Goal: Task Accomplishment & Management: Use online tool/utility

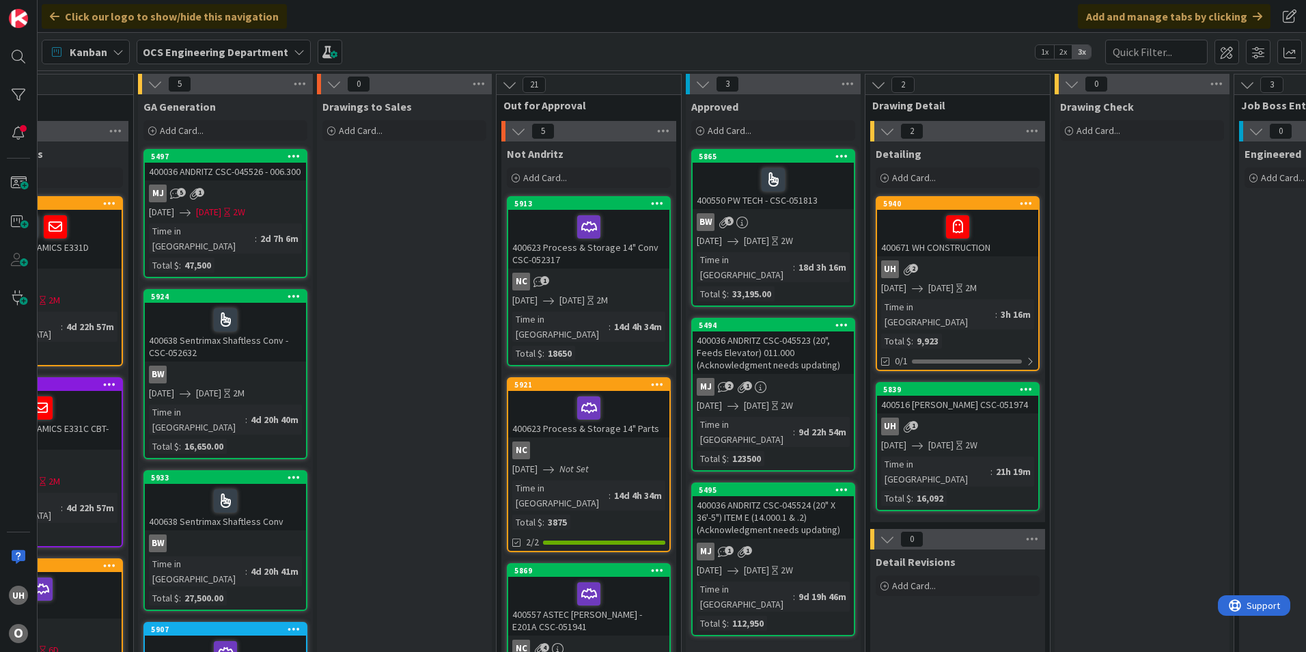
scroll to position [0, 1190]
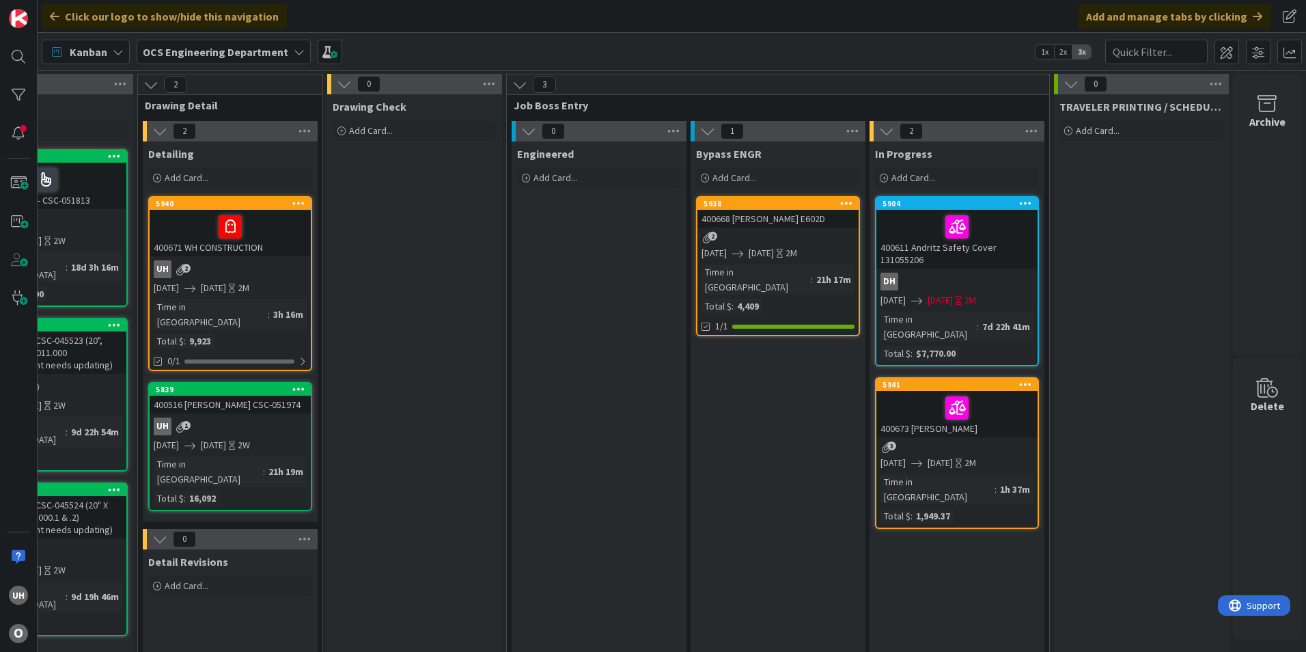
click at [768, 217] on div "400668 [PERSON_NAME] E602D" at bounding box center [777, 219] width 161 height 18
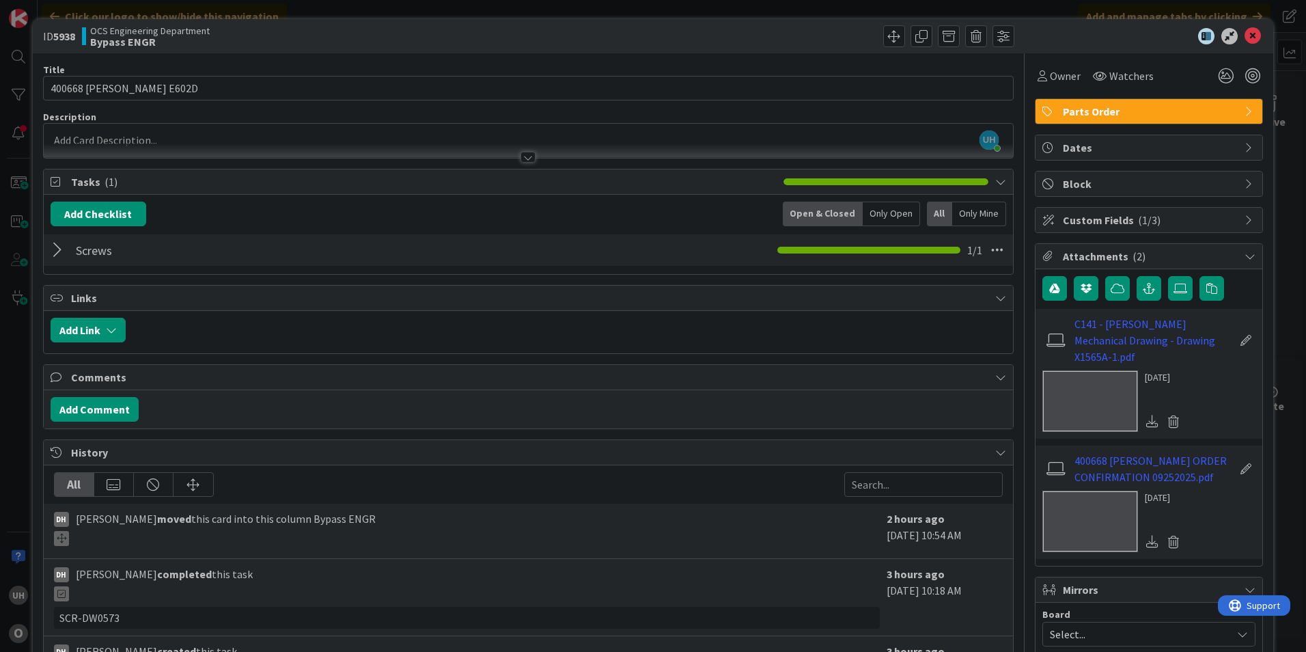
click at [64, 251] on div at bounding box center [60, 250] width 18 height 25
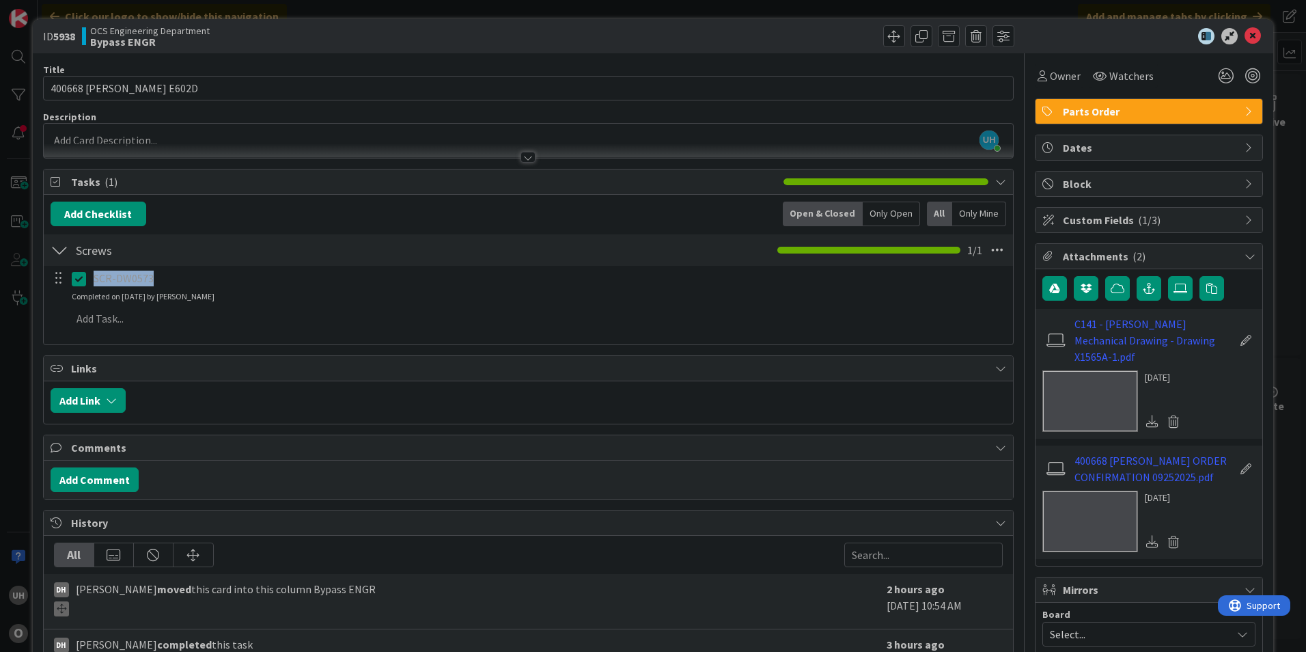
drag, startPoint x: 94, startPoint y: 275, endPoint x: 161, endPoint y: 281, distance: 67.2
click at [161, 281] on p "SCR-DW0573" at bounding box center [549, 279] width 910 height 16
drag, startPoint x: 161, startPoint y: 281, endPoint x: 134, endPoint y: 278, distance: 26.9
copy p "SCR-DW0573"
drag, startPoint x: 784, startPoint y: 626, endPoint x: 738, endPoint y: 663, distance: 58.4
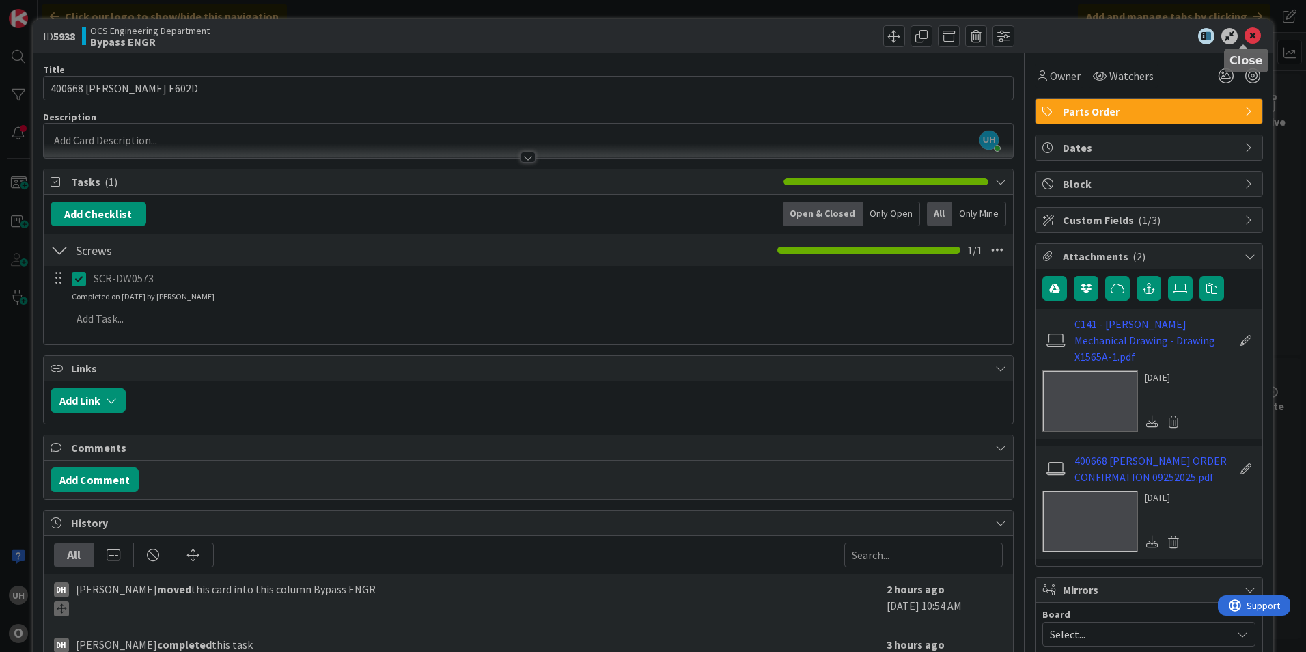
click at [1245, 42] on icon at bounding box center [1253, 36] width 16 height 16
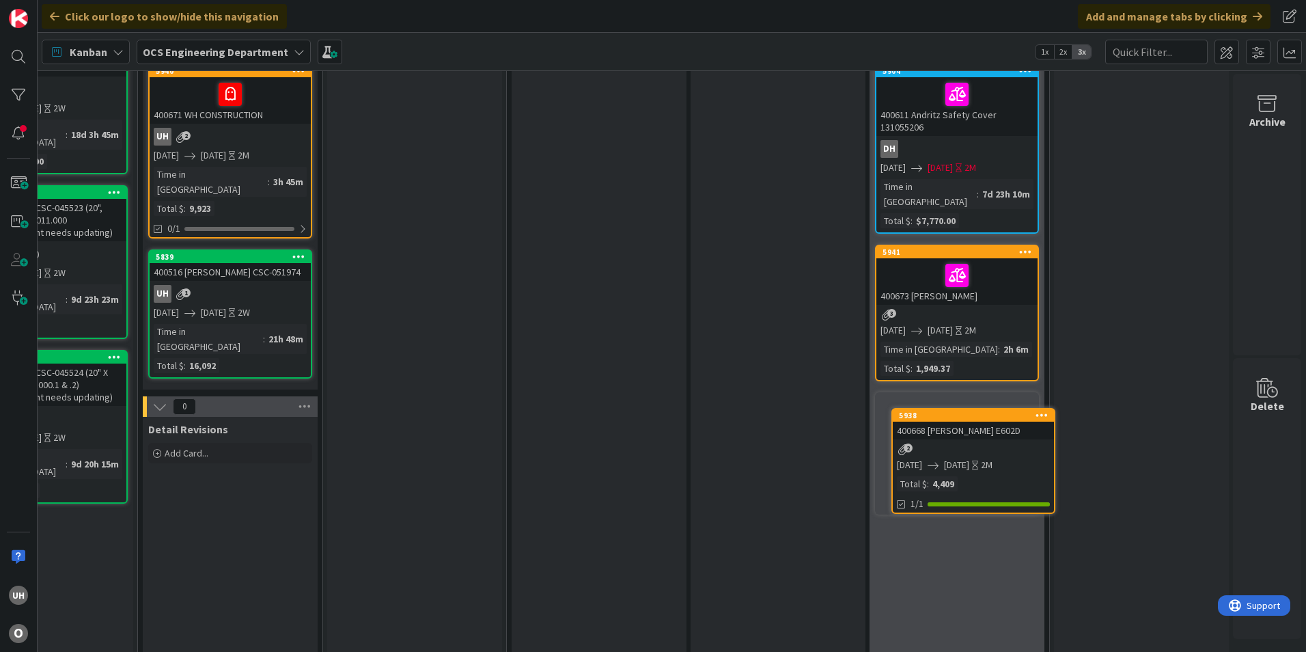
scroll to position [161, 1190]
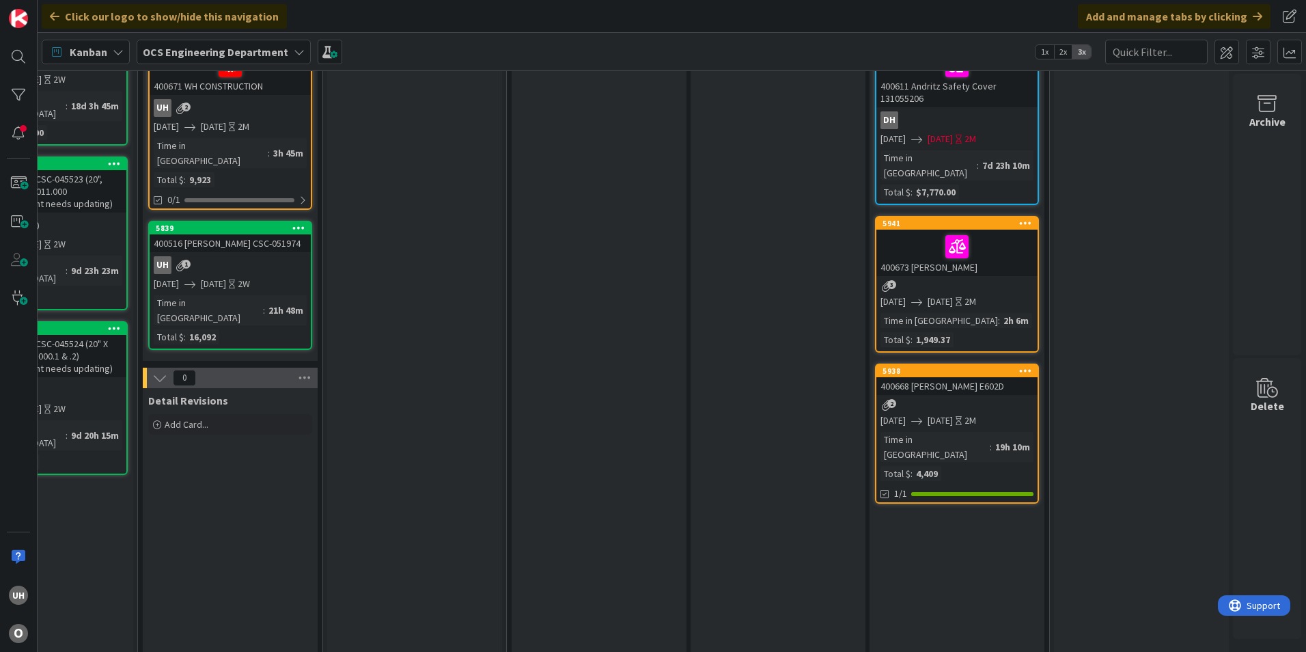
click at [926, 398] on div "5938 400668 [PERSON_NAME] E602D 2 [DATE] [DATE] 2M Time in Column : 19h 10m Tot…" at bounding box center [957, 433] width 164 height 140
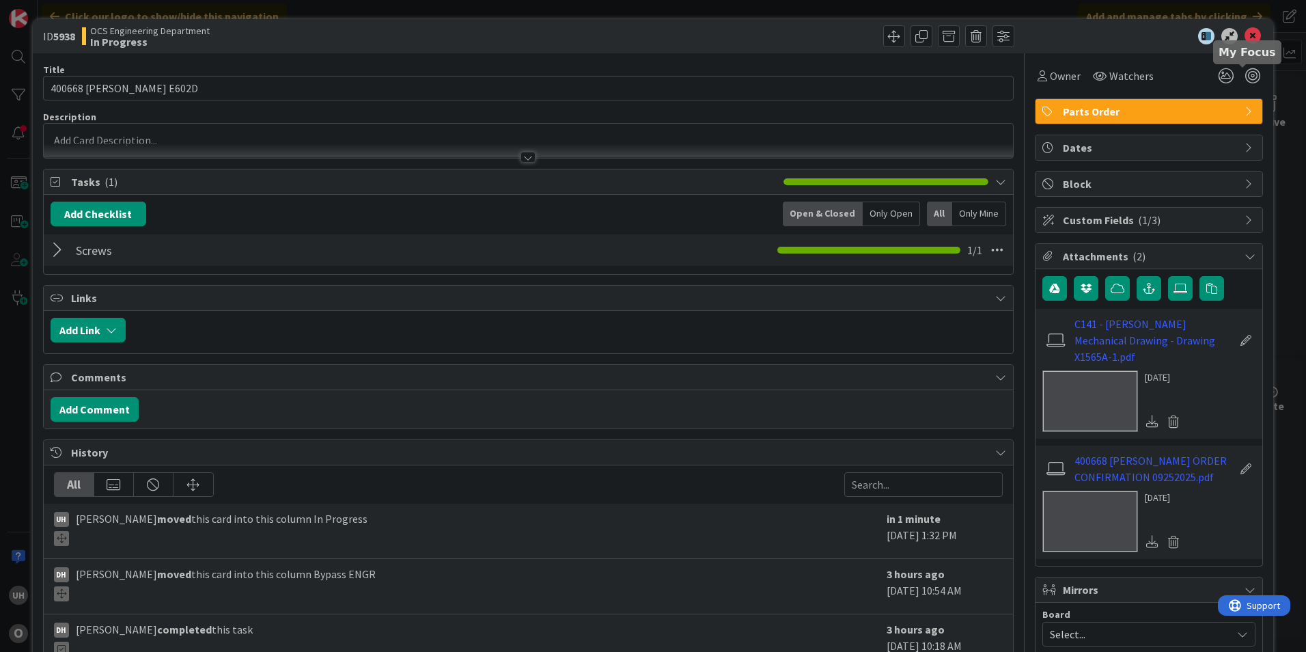
click at [1218, 62] on div "Owner Watchers" at bounding box center [1149, 70] width 228 height 35
click at [1219, 76] on icon at bounding box center [1226, 76] width 25 height 25
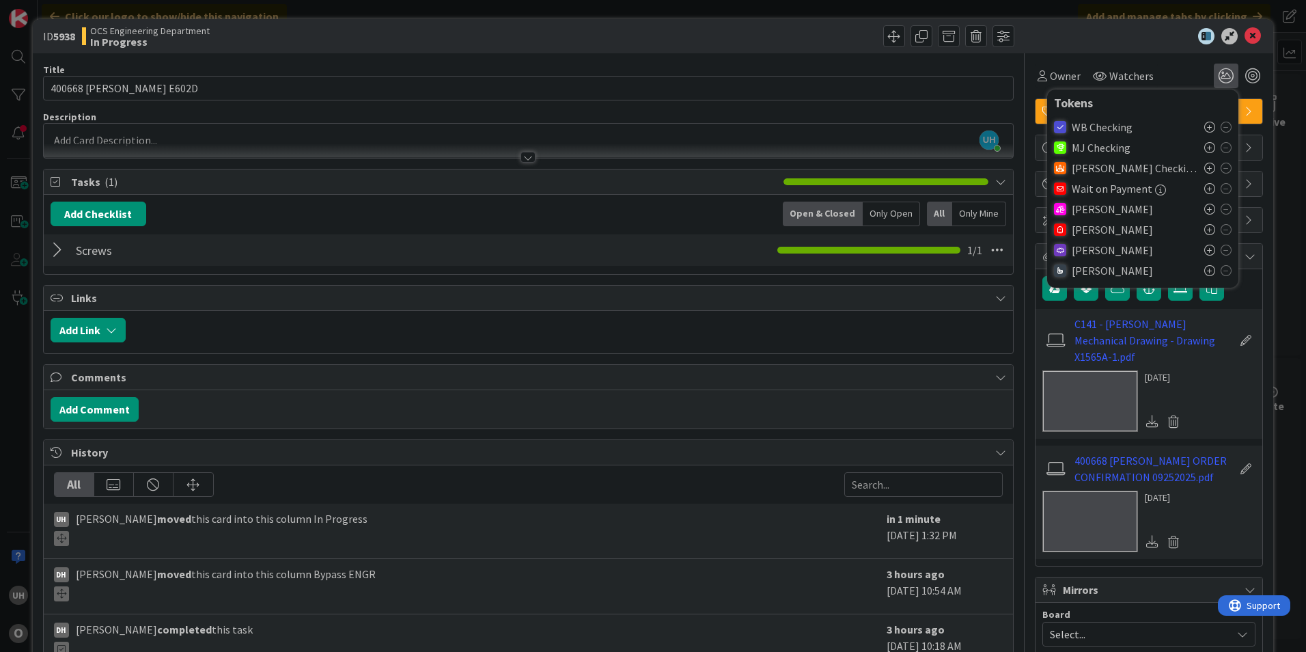
click at [1204, 229] on icon at bounding box center [1209, 229] width 11 height 11
click at [1245, 30] on icon at bounding box center [1253, 36] width 16 height 16
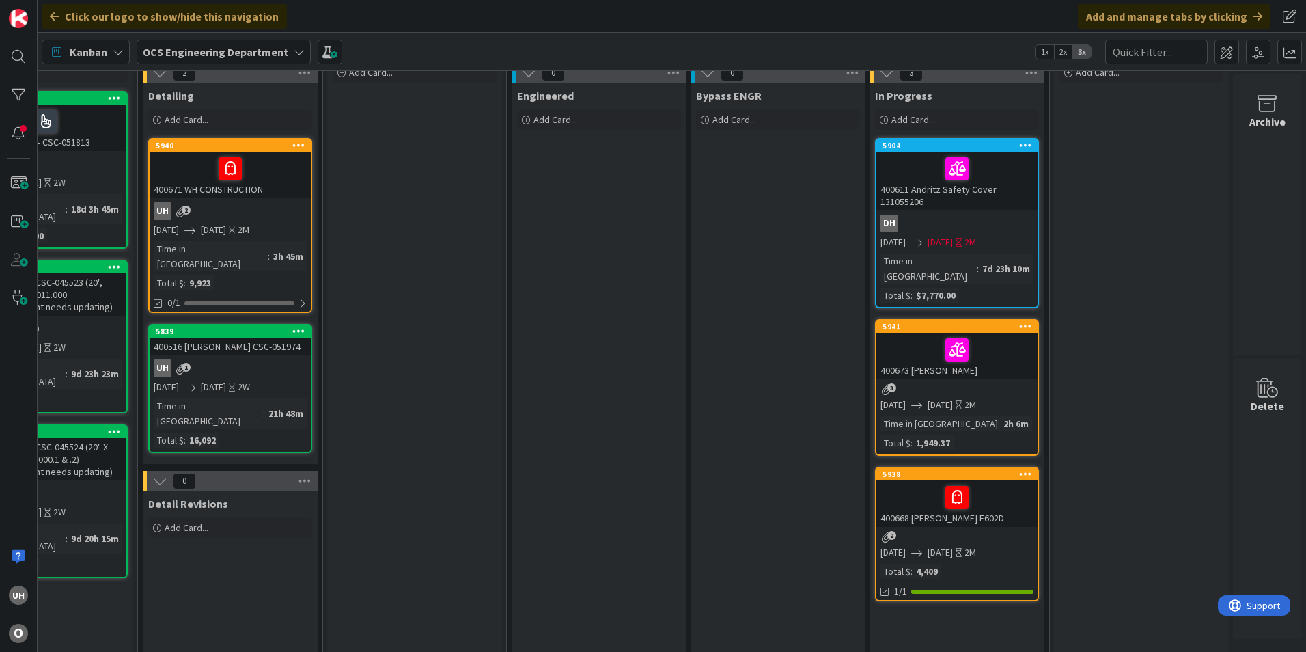
scroll to position [0, 1190]
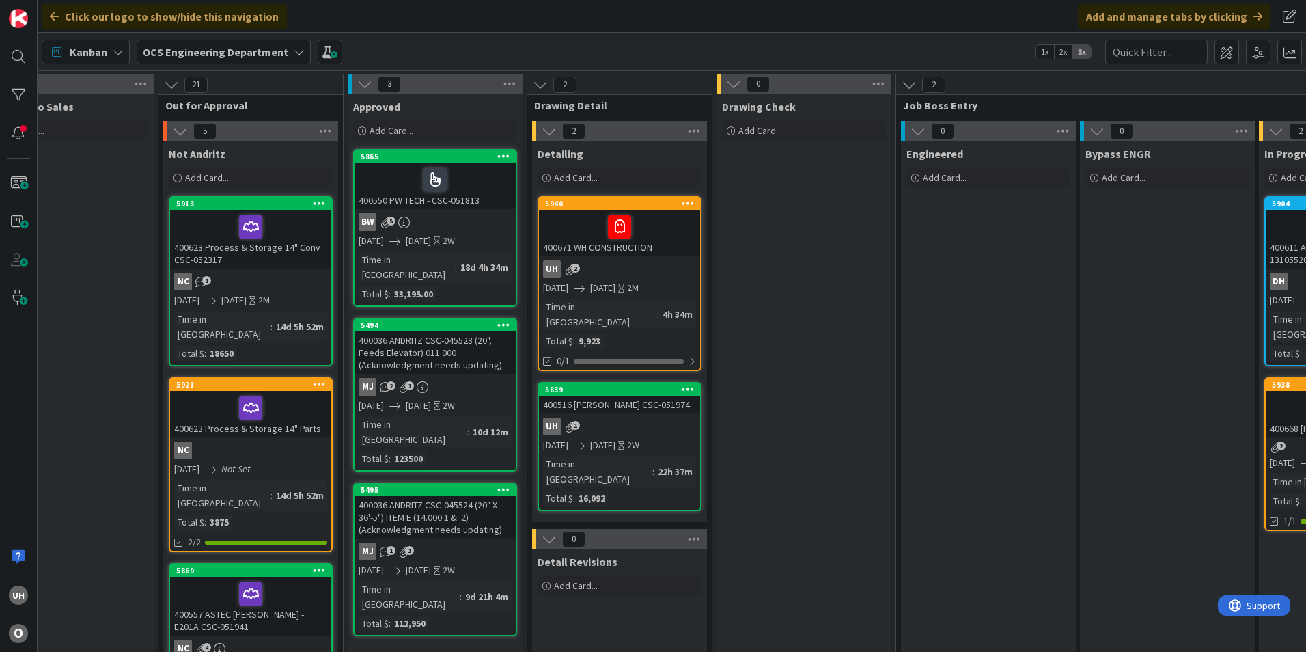
scroll to position [0, 1190]
